Goal: Information Seeking & Learning: Learn about a topic

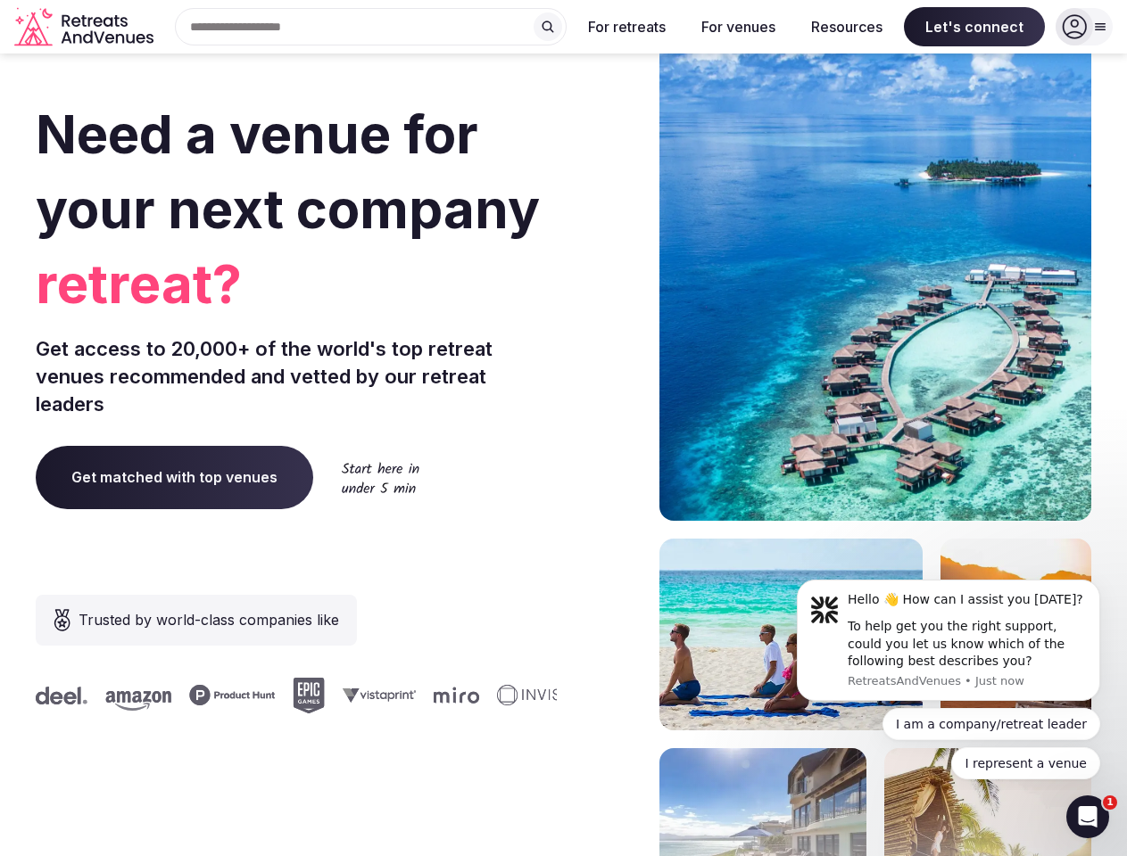
click at [563, 428] on div "Need a venue for your next company retreat? Get access to 20,000+ of the world'…" at bounding box center [563, 533] width 1055 height 1075
click at [371, 27] on div "Search Popular Destinations [GEOGRAPHIC_DATA], [GEOGRAPHIC_DATA] [GEOGRAPHIC_DA…" at bounding box center [364, 26] width 406 height 37
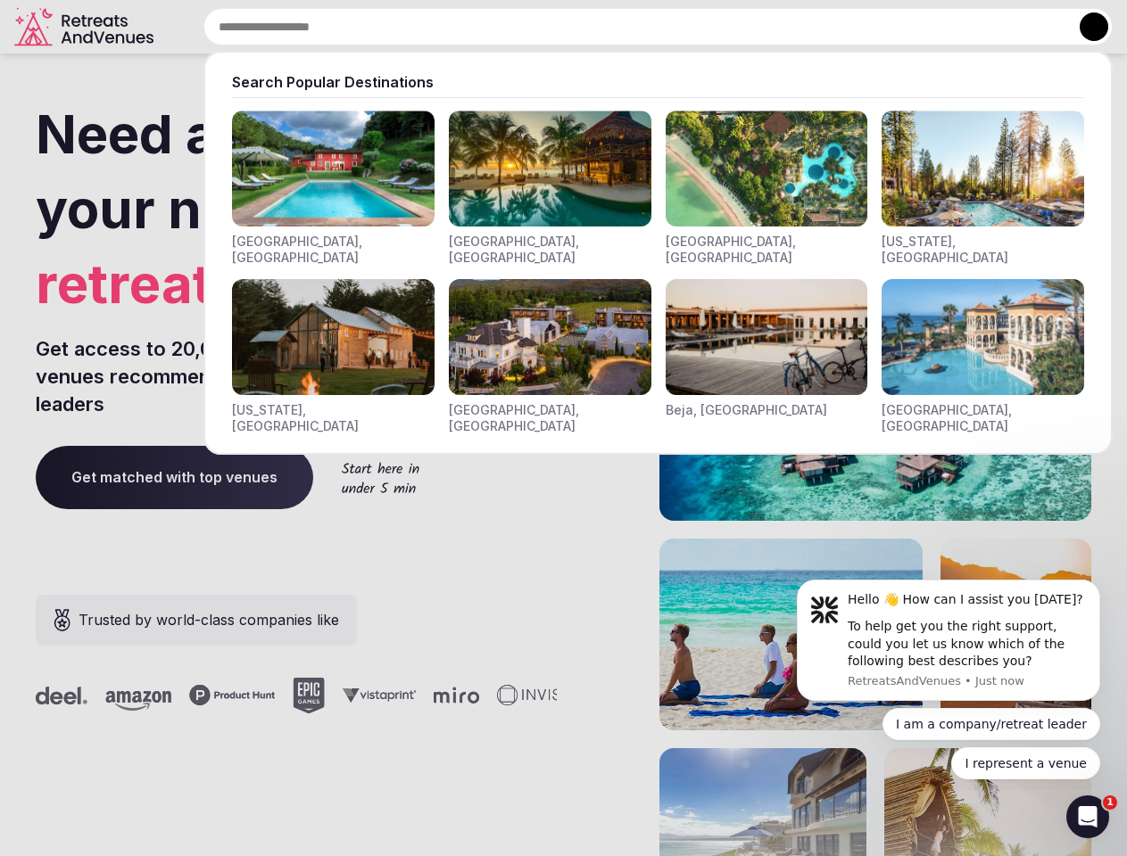
click at [548, 27] on input "text" at bounding box center [657, 26] width 909 height 37
click at [627, 27] on input "text" at bounding box center [657, 26] width 909 height 37
click at [738, 27] on input "text" at bounding box center [657, 26] width 909 height 37
click at [847, 27] on input "text" at bounding box center [657, 26] width 909 height 37
click at [974, 27] on input "text" at bounding box center [657, 26] width 909 height 37
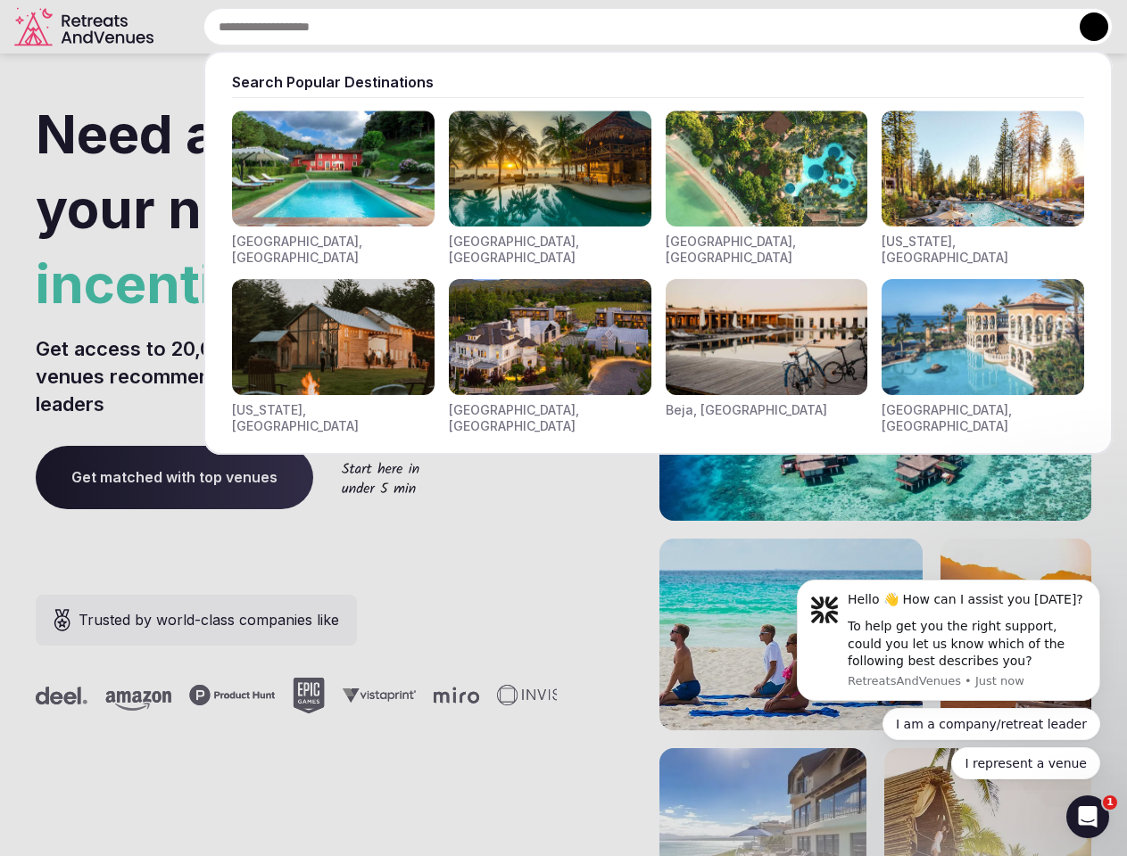
click at [1084, 27] on button at bounding box center [1094, 26] width 29 height 29
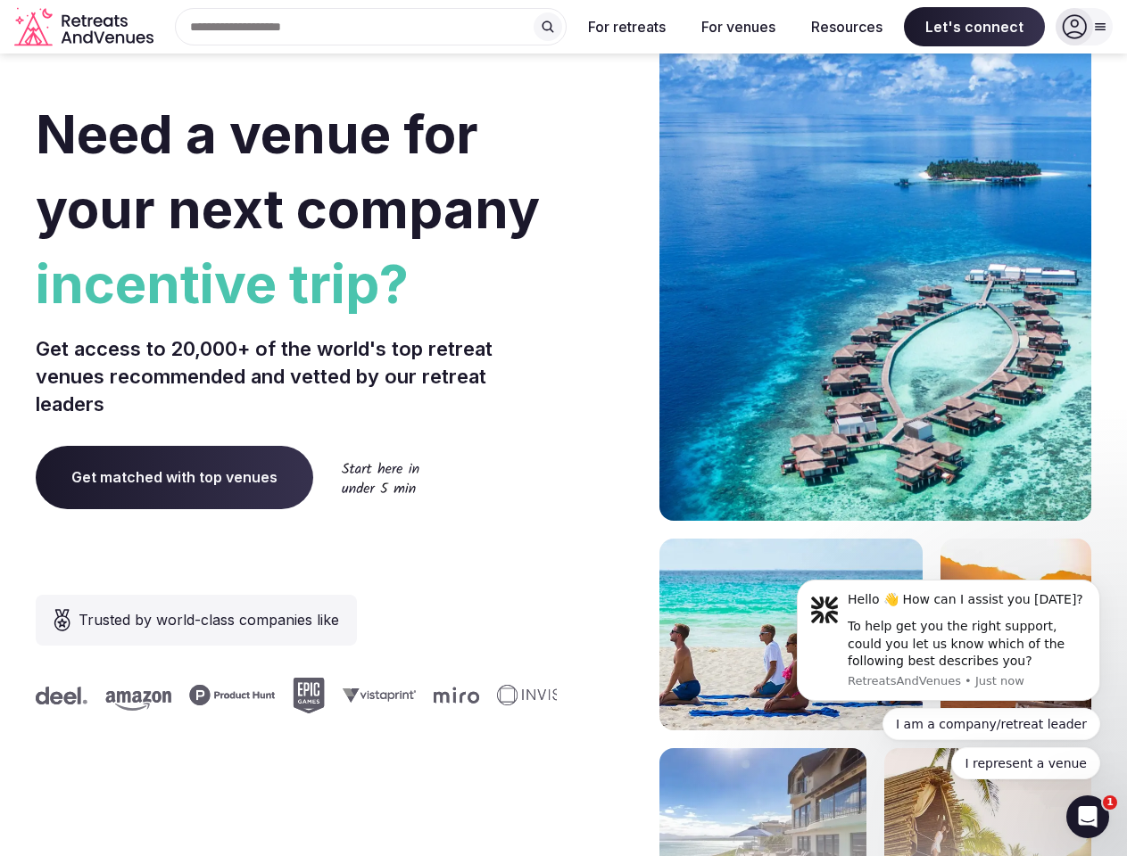
click at [948, 641] on div "To help get you the right support, could you let us know which of the following…" at bounding box center [967, 644] width 239 height 53
